Goal: Information Seeking & Learning: Understand process/instructions

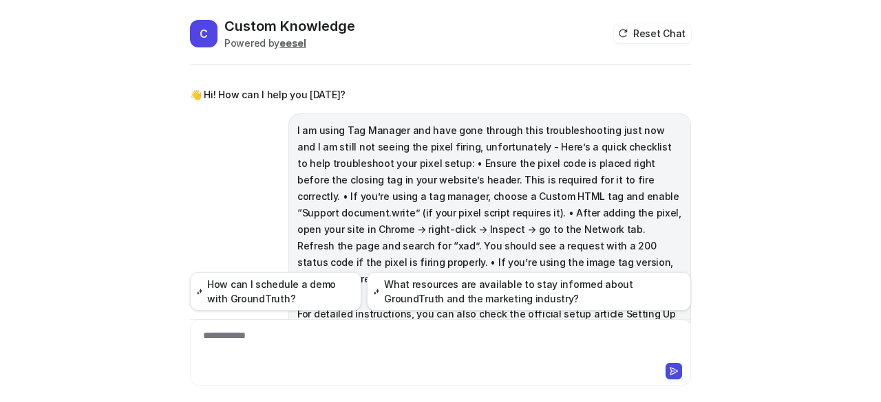
click at [274, 332] on div "**********" at bounding box center [440, 345] width 495 height 32
paste div
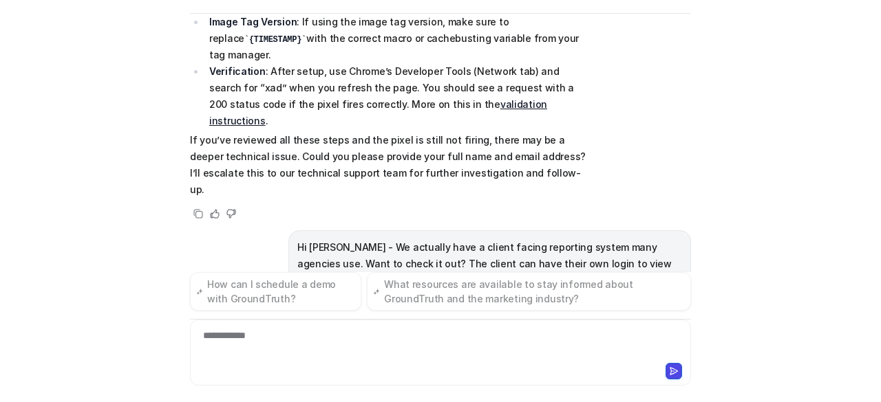
scroll to position [515, 0]
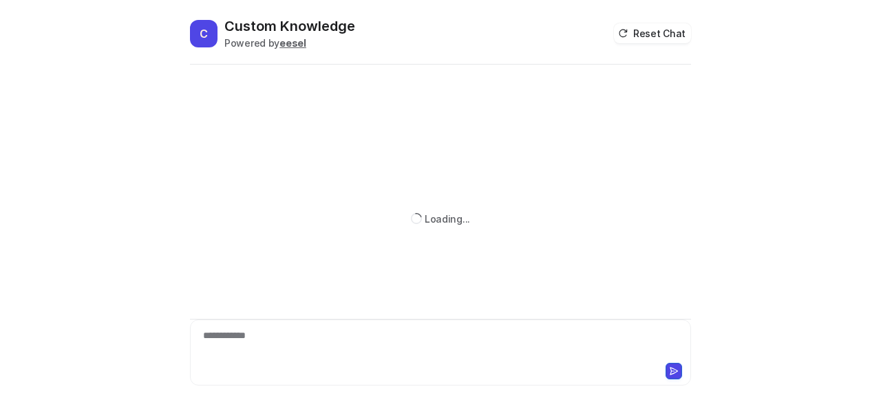
click at [263, 345] on div "**********" at bounding box center [440, 345] width 495 height 32
paste div
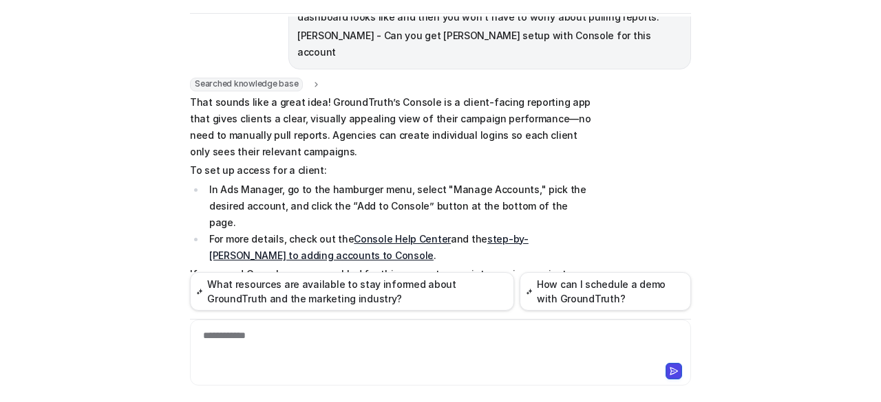
scroll to position [180, 0]
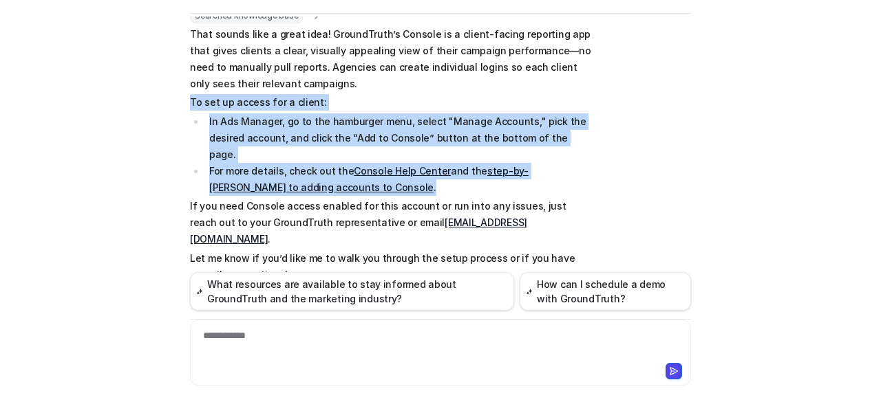
drag, startPoint x: 185, startPoint y: 87, endPoint x: 333, endPoint y: 151, distance: 161.1
click at [333, 151] on span "That sounds like a great idea! GroundTruth’s Console is a client-facing reporti…" at bounding box center [391, 154] width 402 height 257
copy span "To set up access for a client: In Ads Manager, go to the hamburger menu, select…"
click at [381, 165] on link "Console Help Center" at bounding box center [402, 171] width 97 height 12
click at [272, 165] on link "step-by-step guide to adding accounts to Console" at bounding box center [368, 179] width 319 height 28
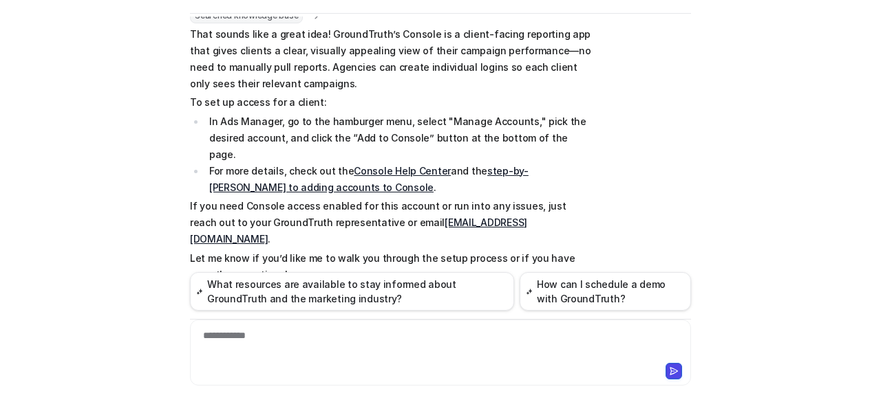
click at [375, 198] on p "If you need Console access enabled for this account or run into any issues, jus…" at bounding box center [391, 223] width 402 height 50
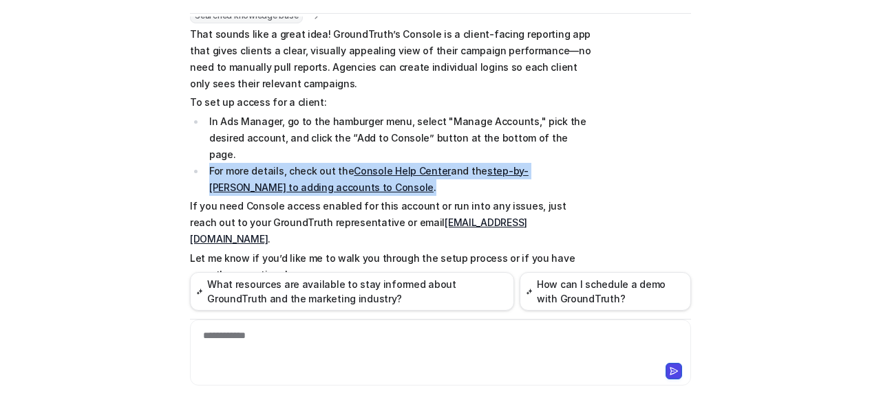
drag, startPoint x: 340, startPoint y: 159, endPoint x: 197, endPoint y: 140, distance: 144.4
click at [197, 140] on ul "In Ads Manager, go to the hamburger menu, select "Manage Accounts," pick the de…" at bounding box center [391, 155] width 402 height 83
copy li "For more details, check out the Console Help Center and the step-by-step guide …"
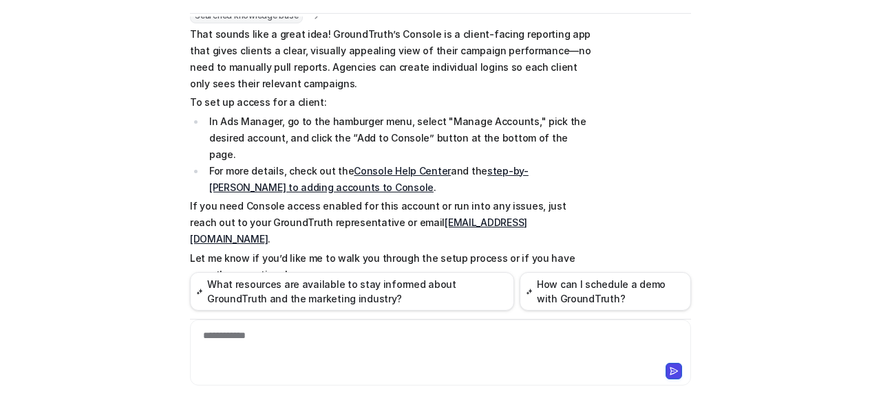
click at [289, 354] on div "**********" at bounding box center [440, 345] width 495 height 32
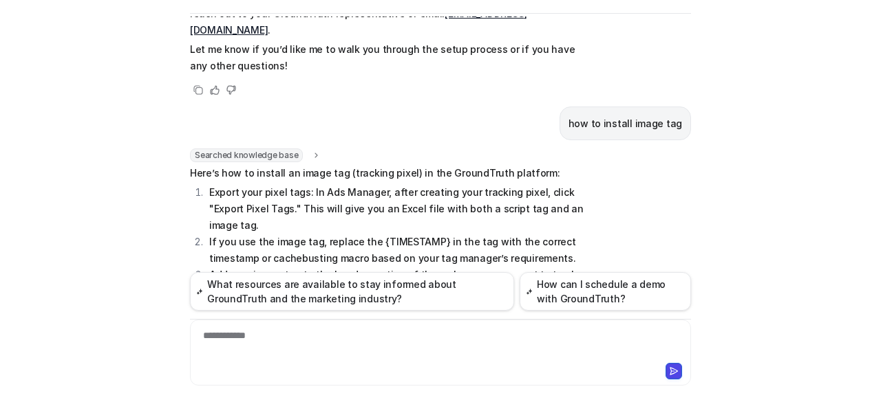
scroll to position [389, 0]
drag, startPoint x: 366, startPoint y: 173, endPoint x: 429, endPoint y: 173, distance: 63.3
click at [429, 235] on li "If you use the image tag, replace the {TIMESTAMP} in the tag with the correct t…" at bounding box center [398, 251] width 387 height 33
copy li "{TIMESTAMP}"
click at [385, 356] on div at bounding box center [440, 345] width 495 height 32
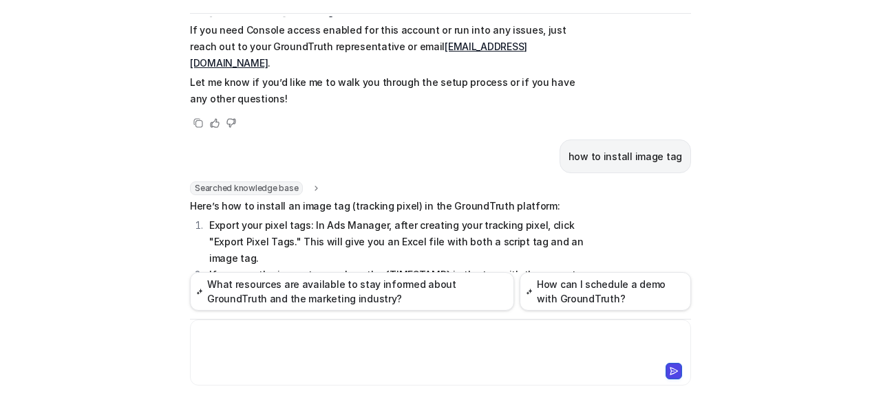
scroll to position [253, 0]
